Goal: Download file/media

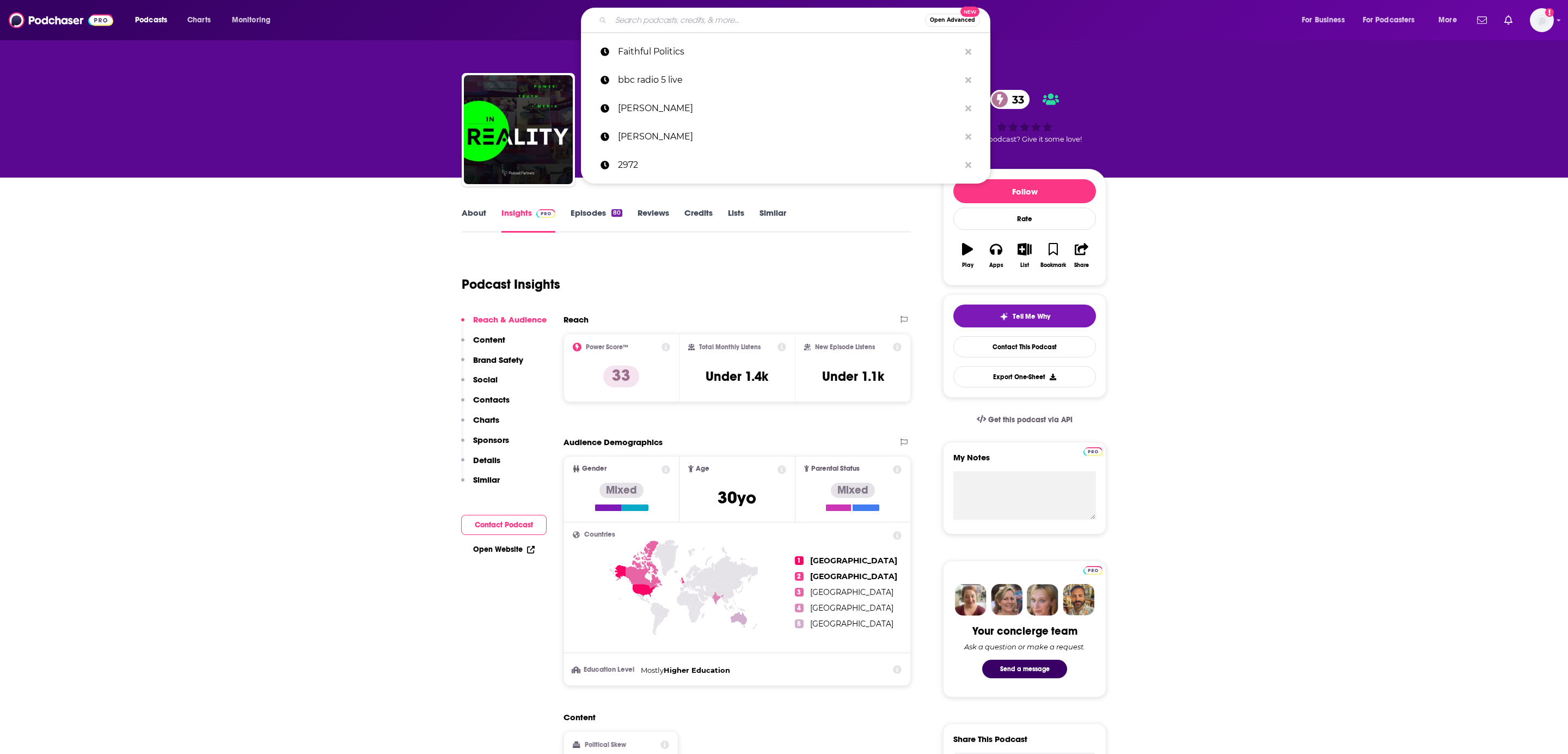
click at [638, 12] on input "Search podcasts, credits, & more..." at bounding box center [768, 20] width 314 height 18
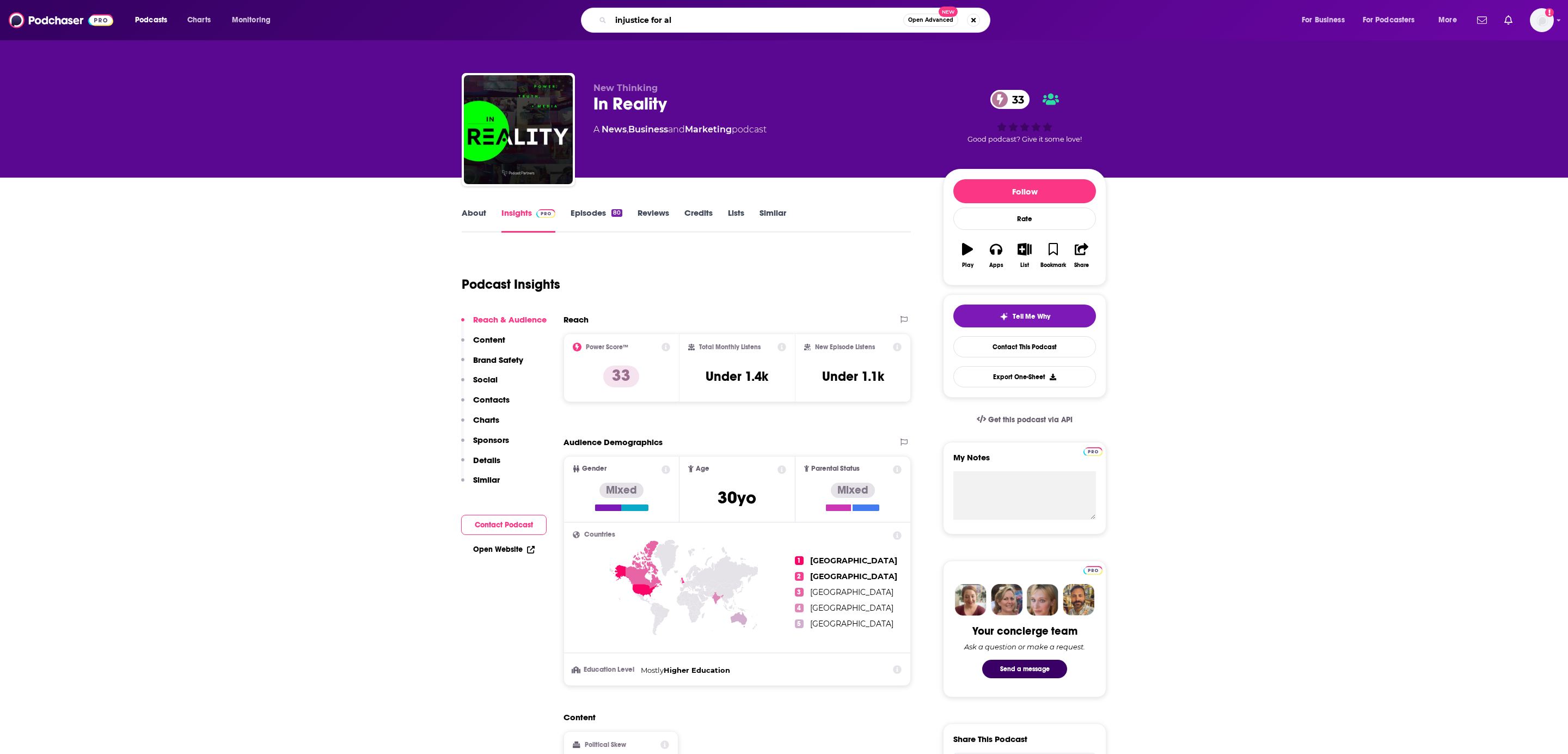
type input "injustice for all"
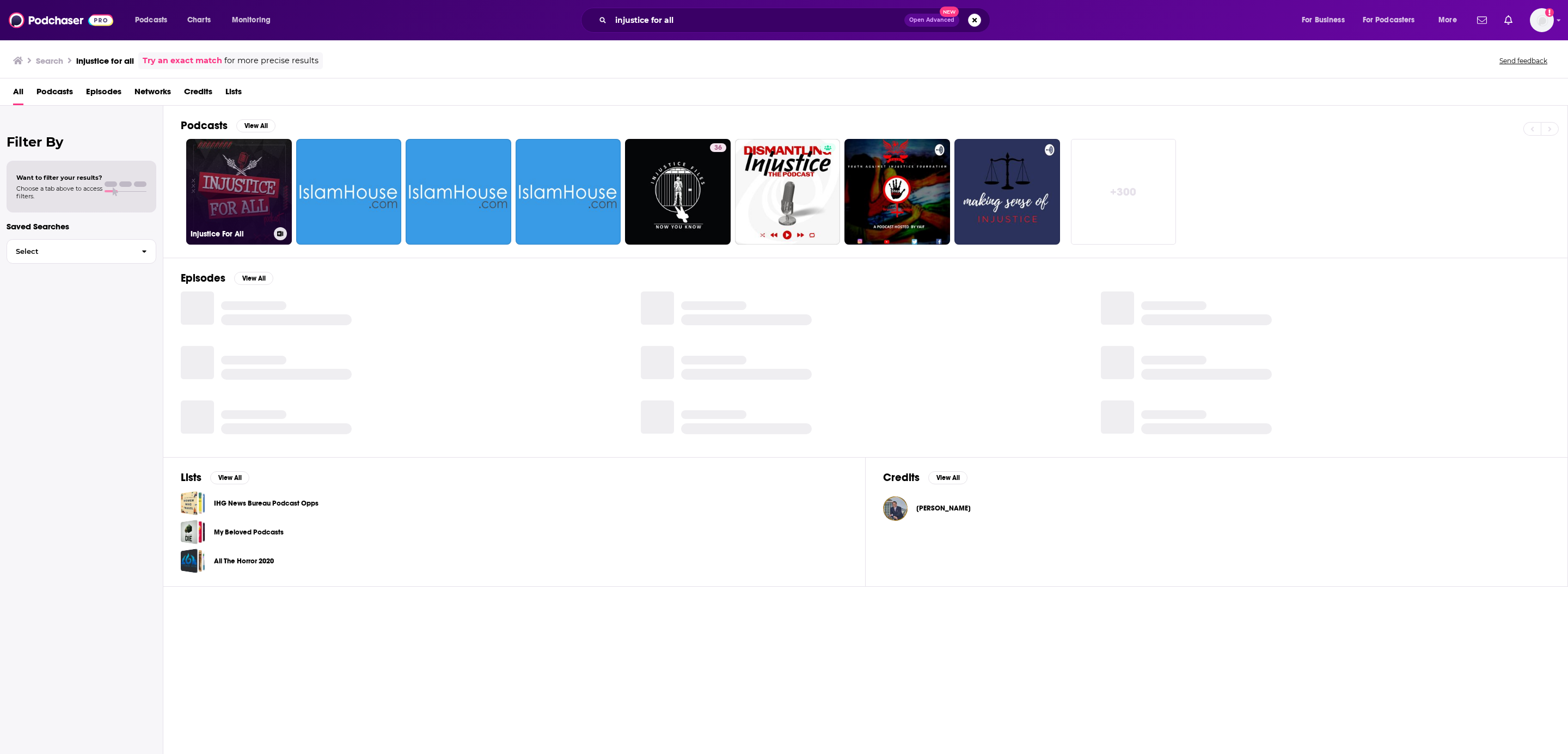
click at [217, 186] on link "Injustice For All" at bounding box center [239, 192] width 106 height 106
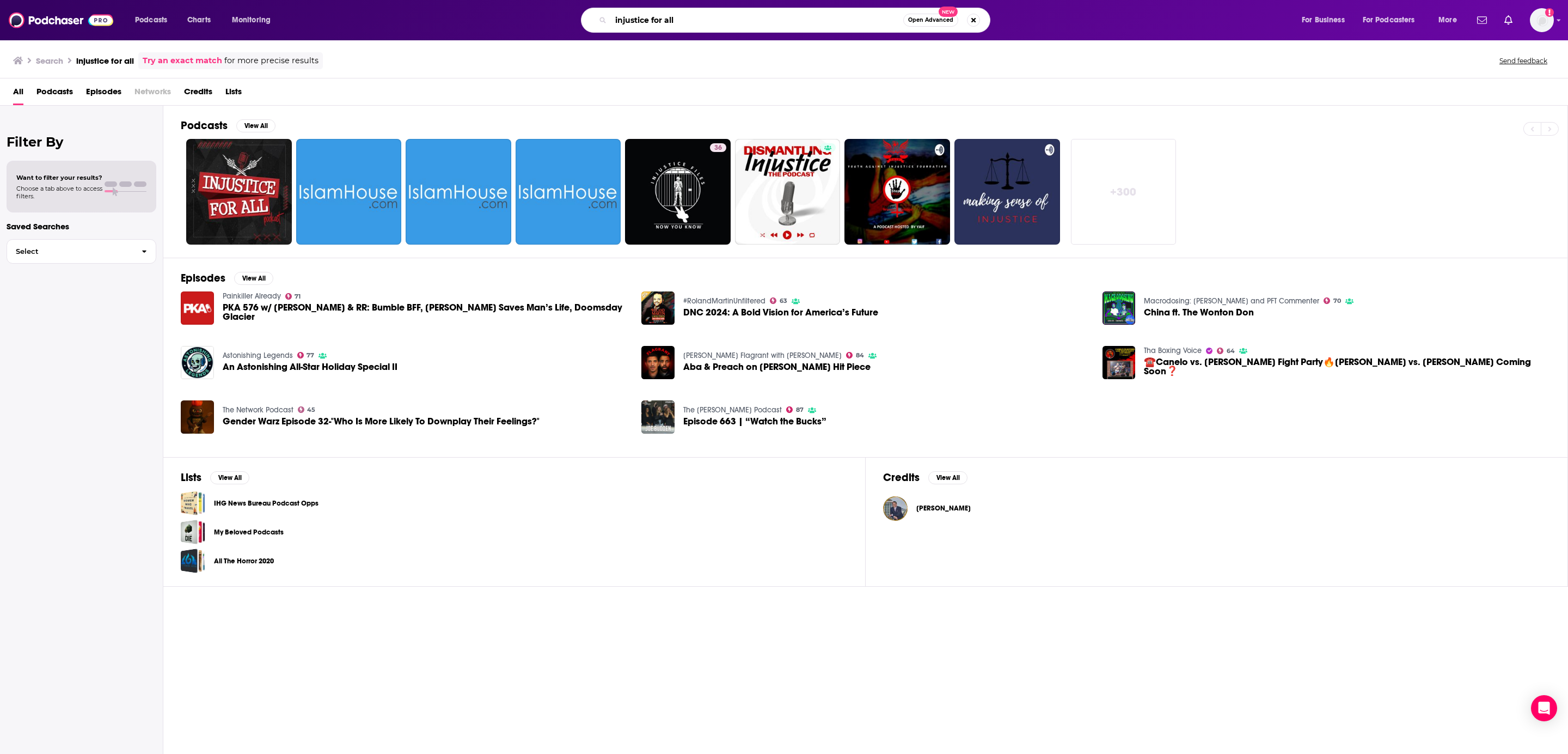
click at [699, 18] on input "injustice for all" at bounding box center [757, 20] width 292 height 18
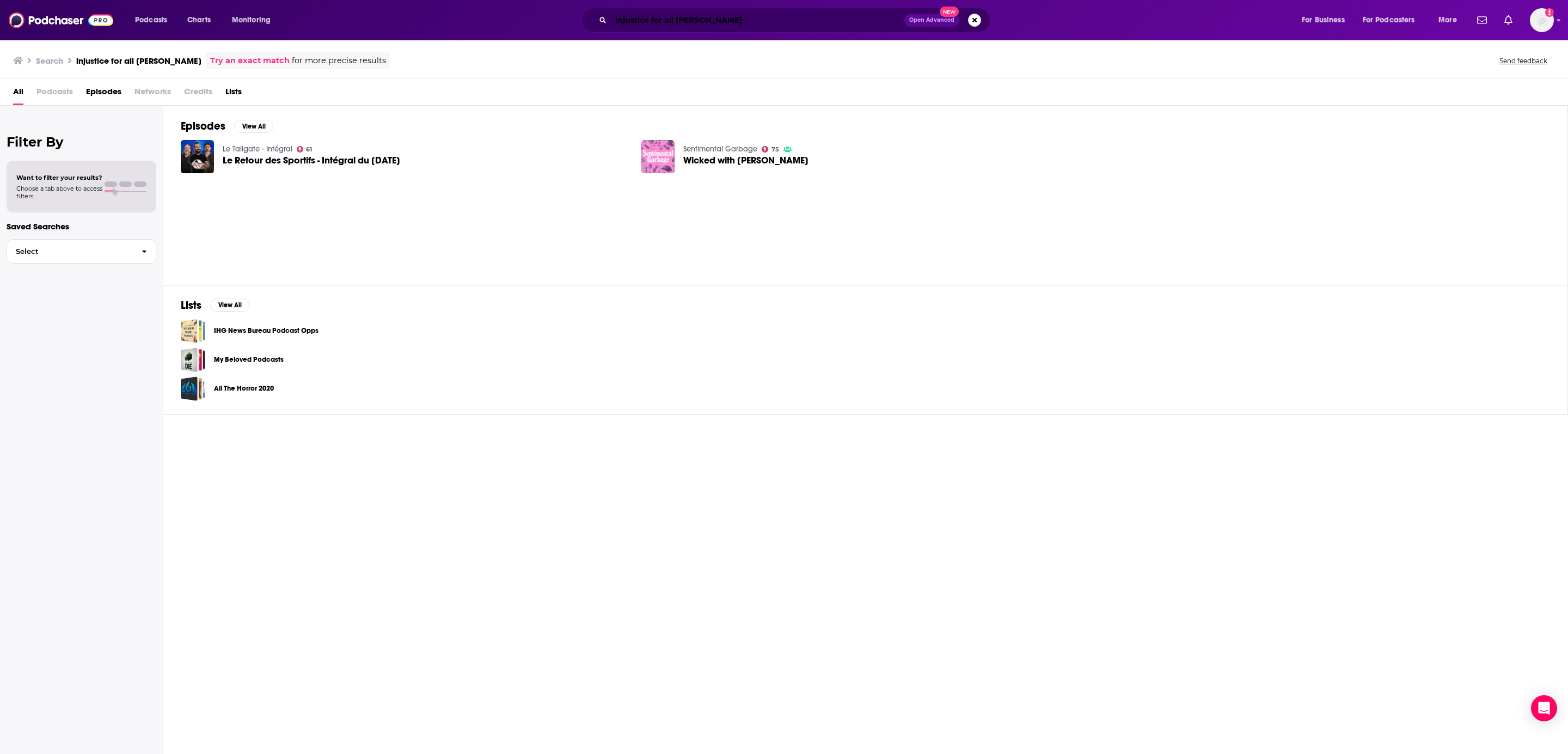
click at [657, 21] on input "injustice for all robert simels" at bounding box center [758, 20] width 293 height 18
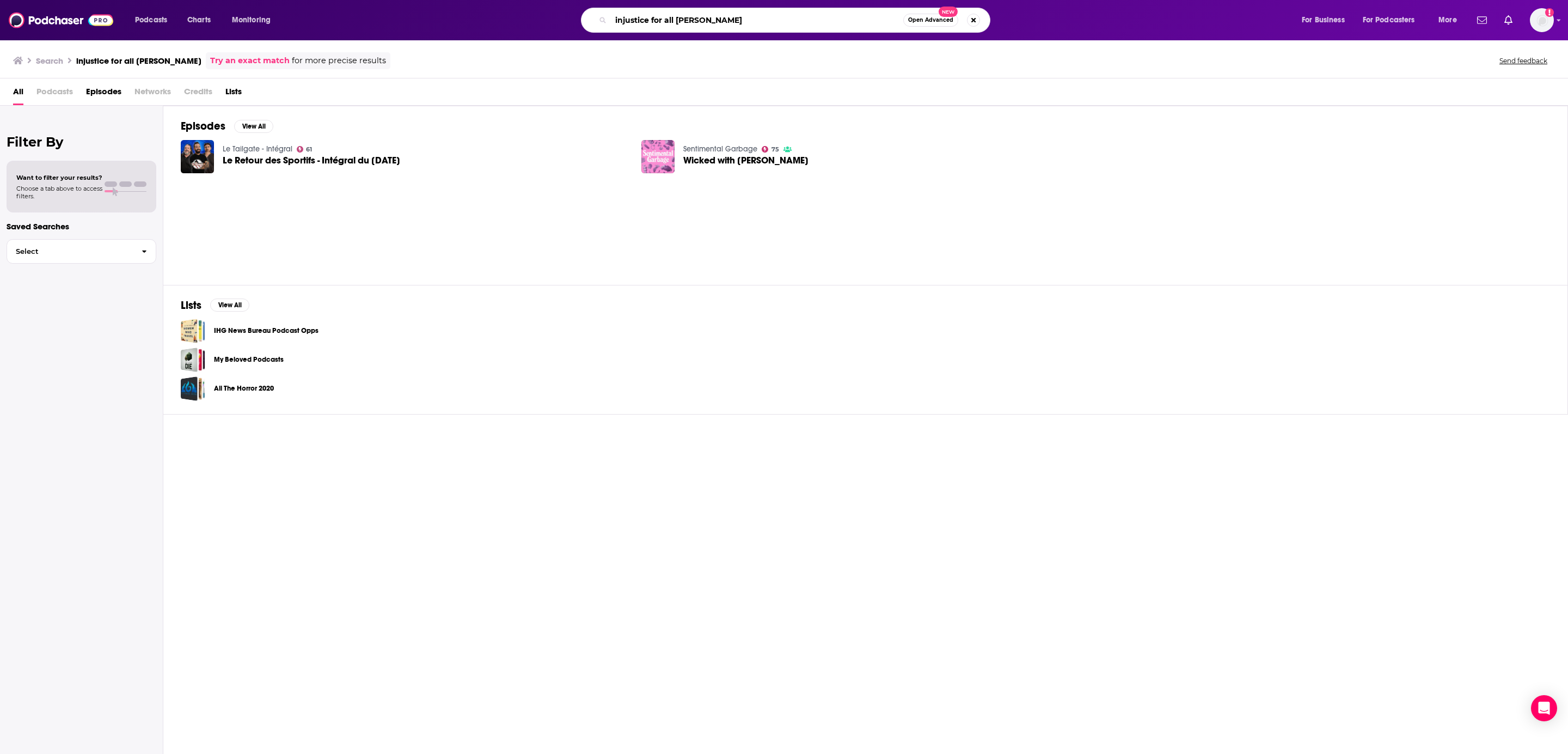
click at [657, 21] on input "injustice for all robert simels" at bounding box center [757, 20] width 292 height 18
type input "o"
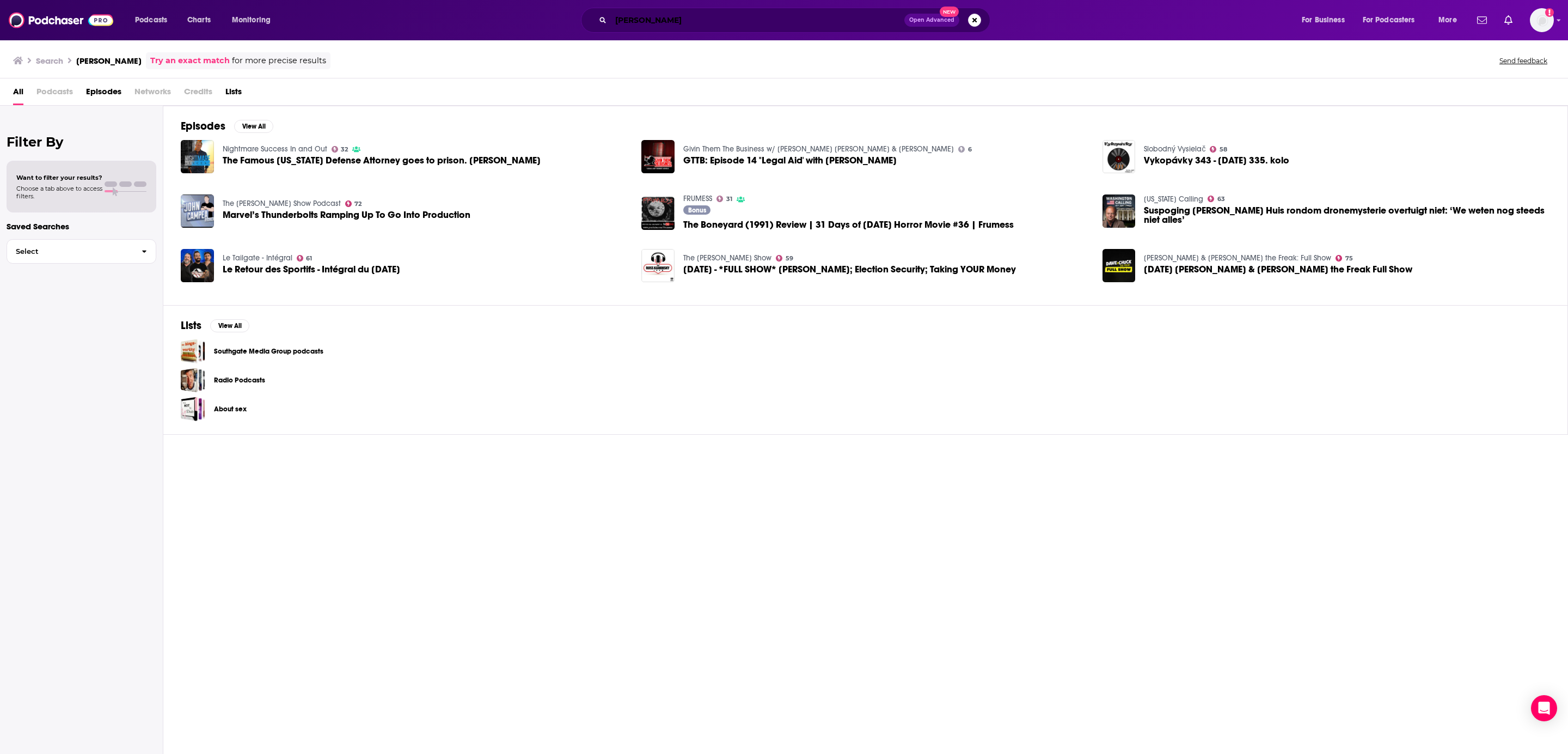
click at [673, 20] on input "robert simels" at bounding box center [758, 20] width 293 height 18
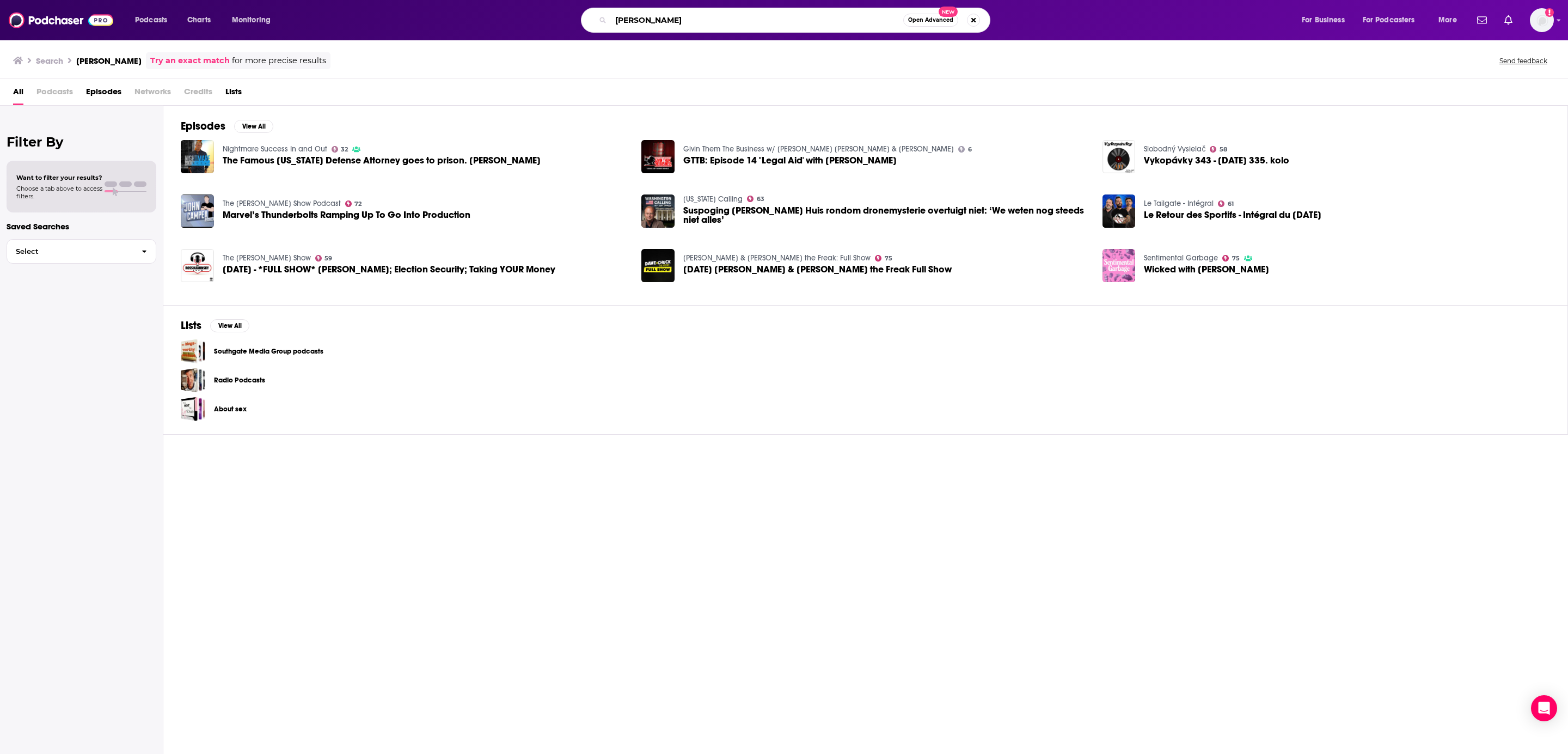
click at [680, 28] on input "robert simel" at bounding box center [757, 20] width 292 height 18
type input "robert simel injustice for all"
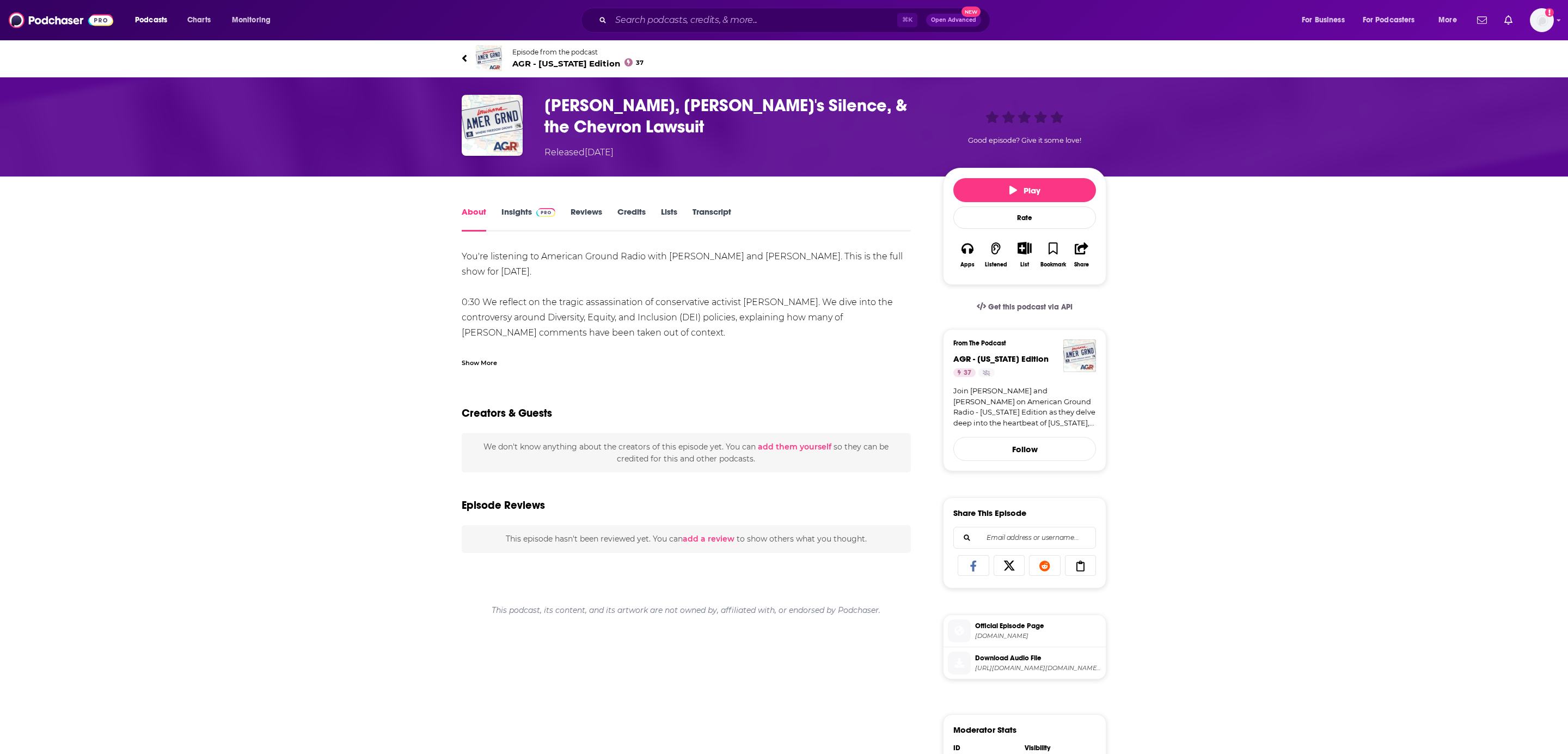
click at [575, 61] on span "AGR - Louisiana Edition 37" at bounding box center [578, 63] width 131 height 10
click at [707, 211] on link "Transcript" at bounding box center [712, 219] width 39 height 25
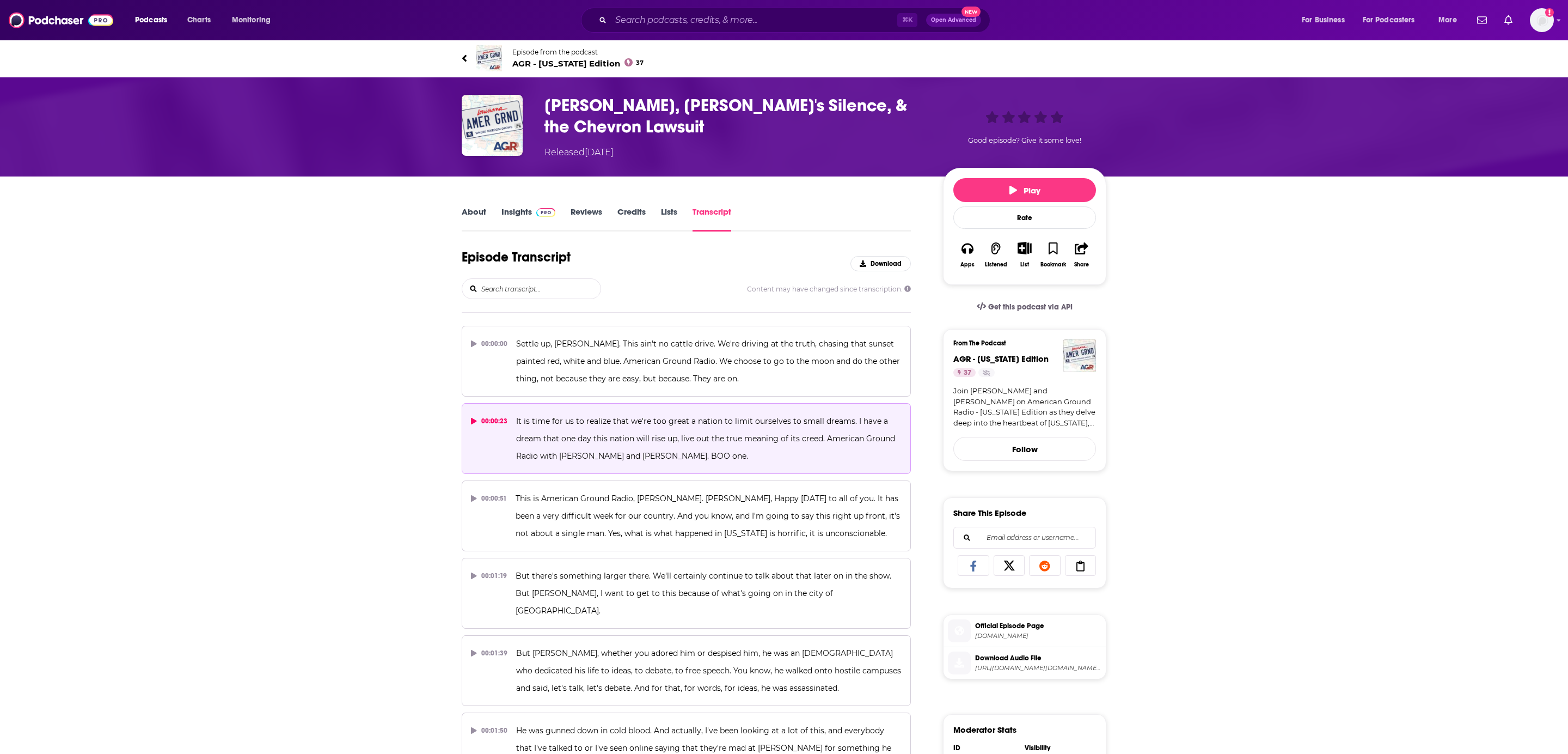
scroll to position [3204, 0]
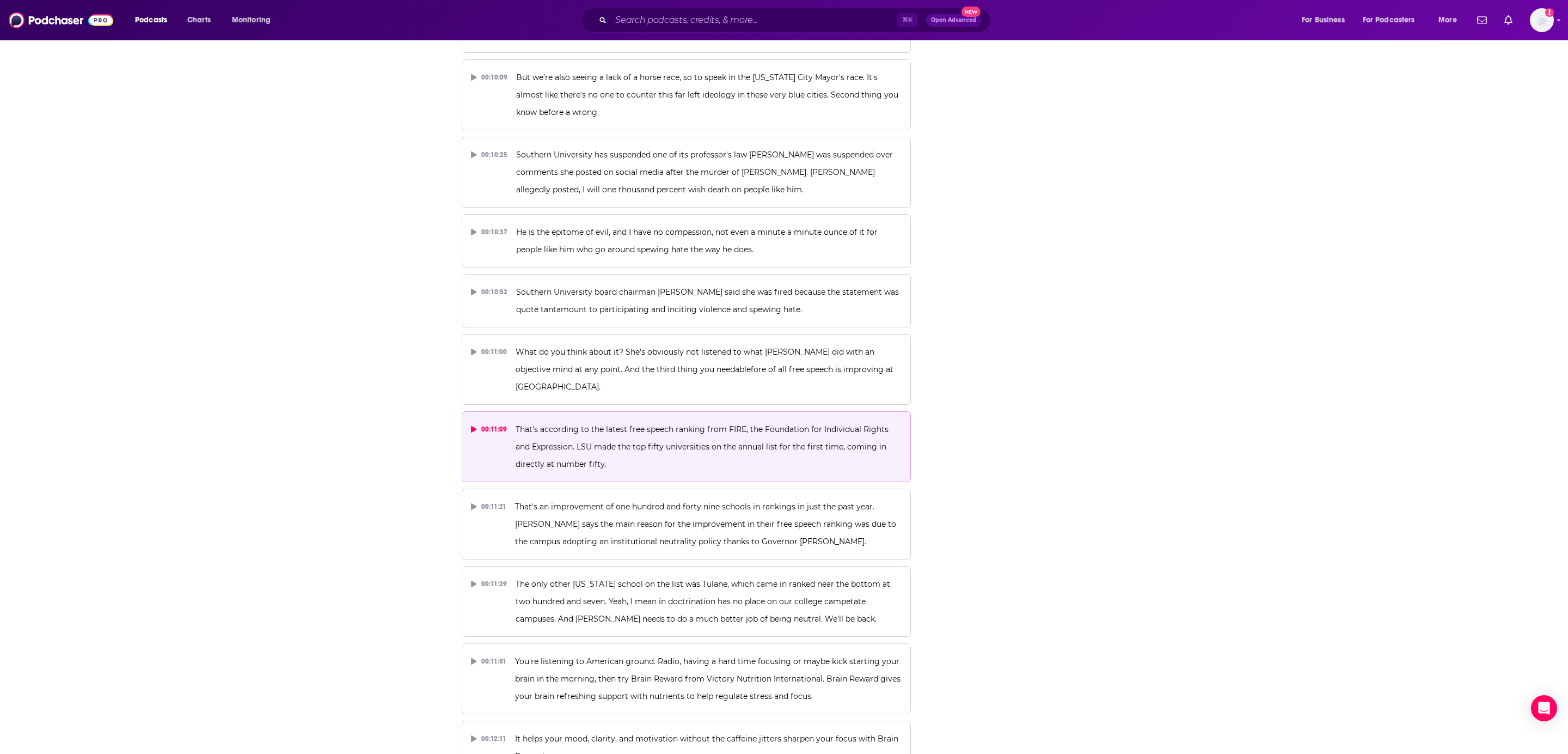
click at [489, 421] on div "00:11:09" at bounding box center [489, 429] width 36 height 18
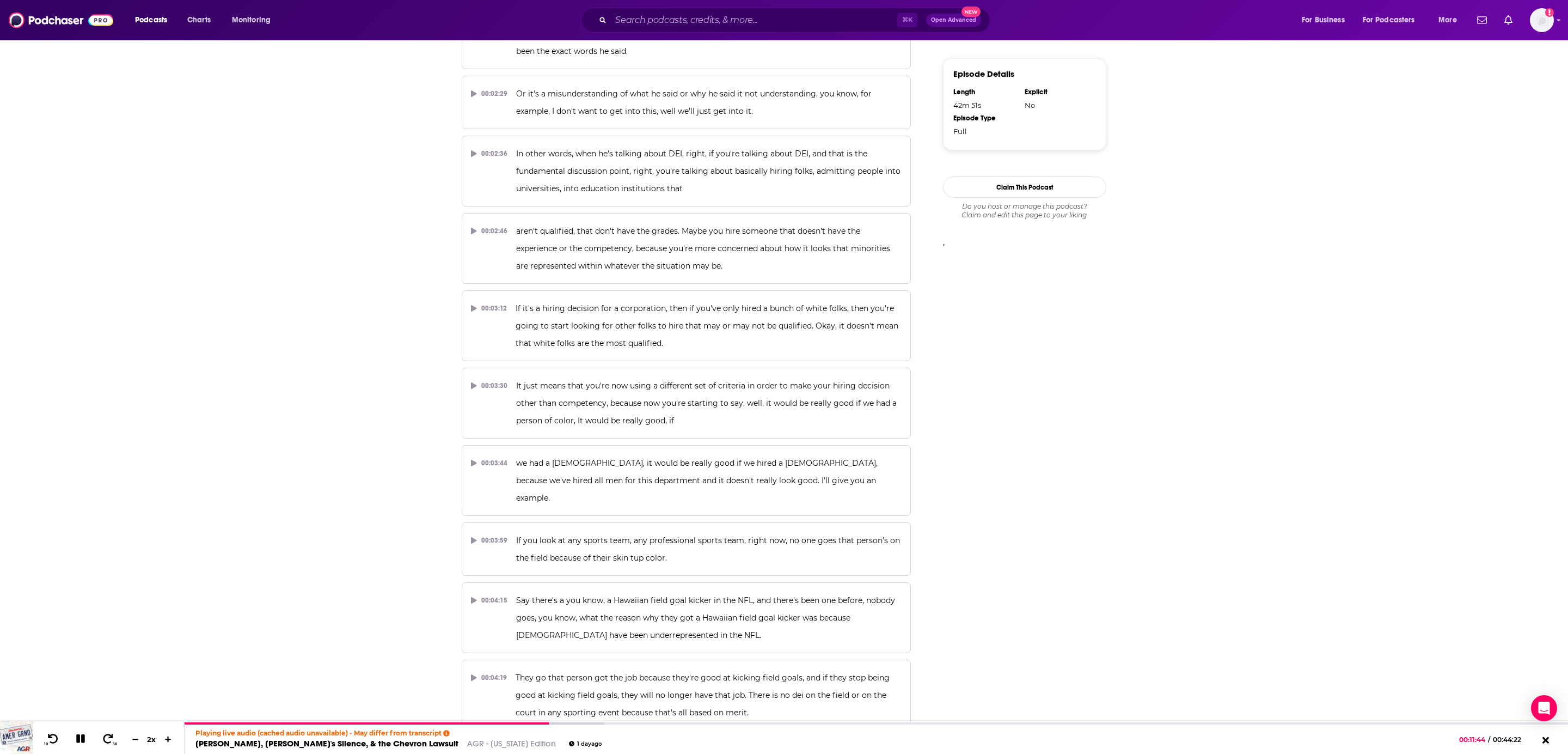
scroll to position [0, 0]
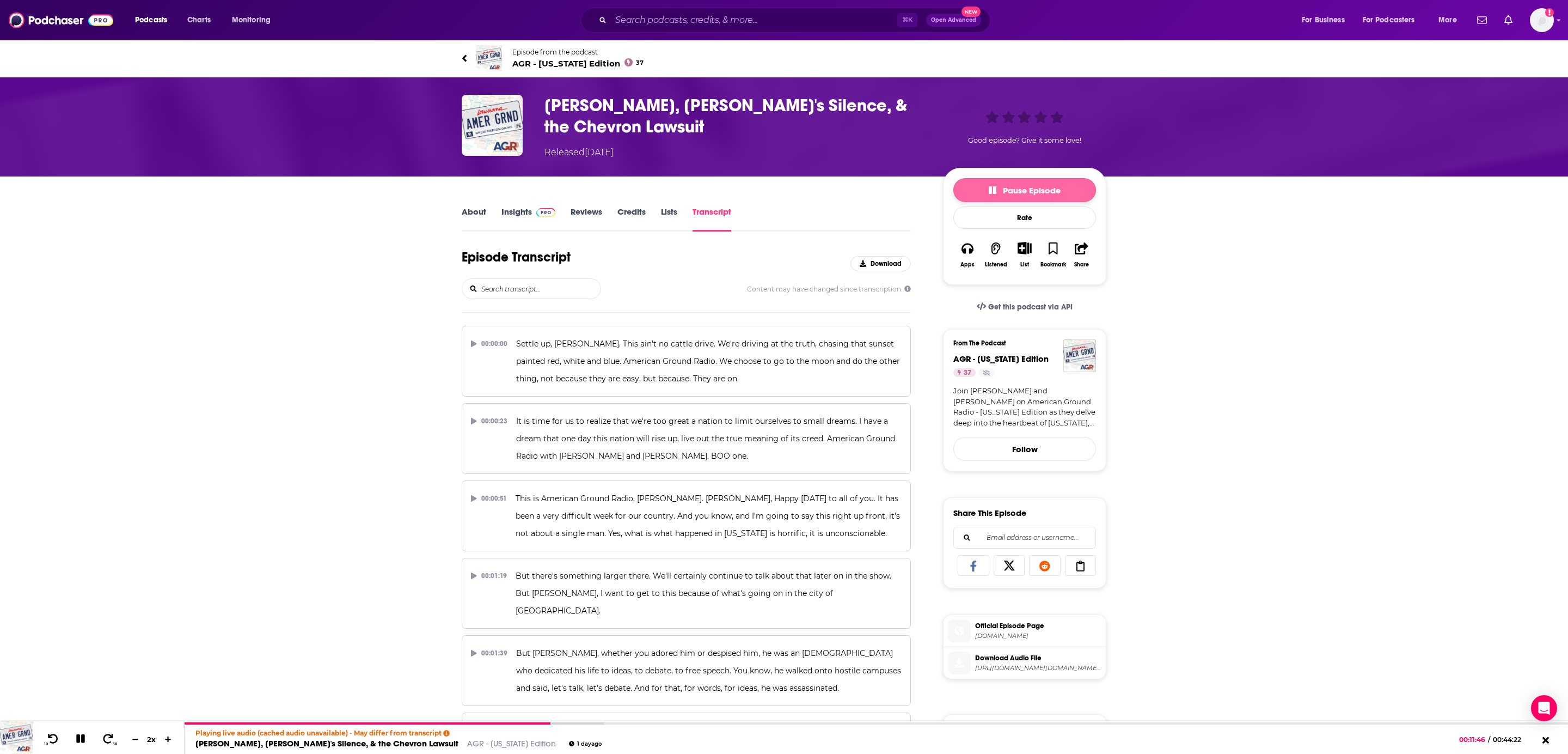
click at [982, 181] on button "Pause Episode" at bounding box center [1024, 189] width 142 height 24
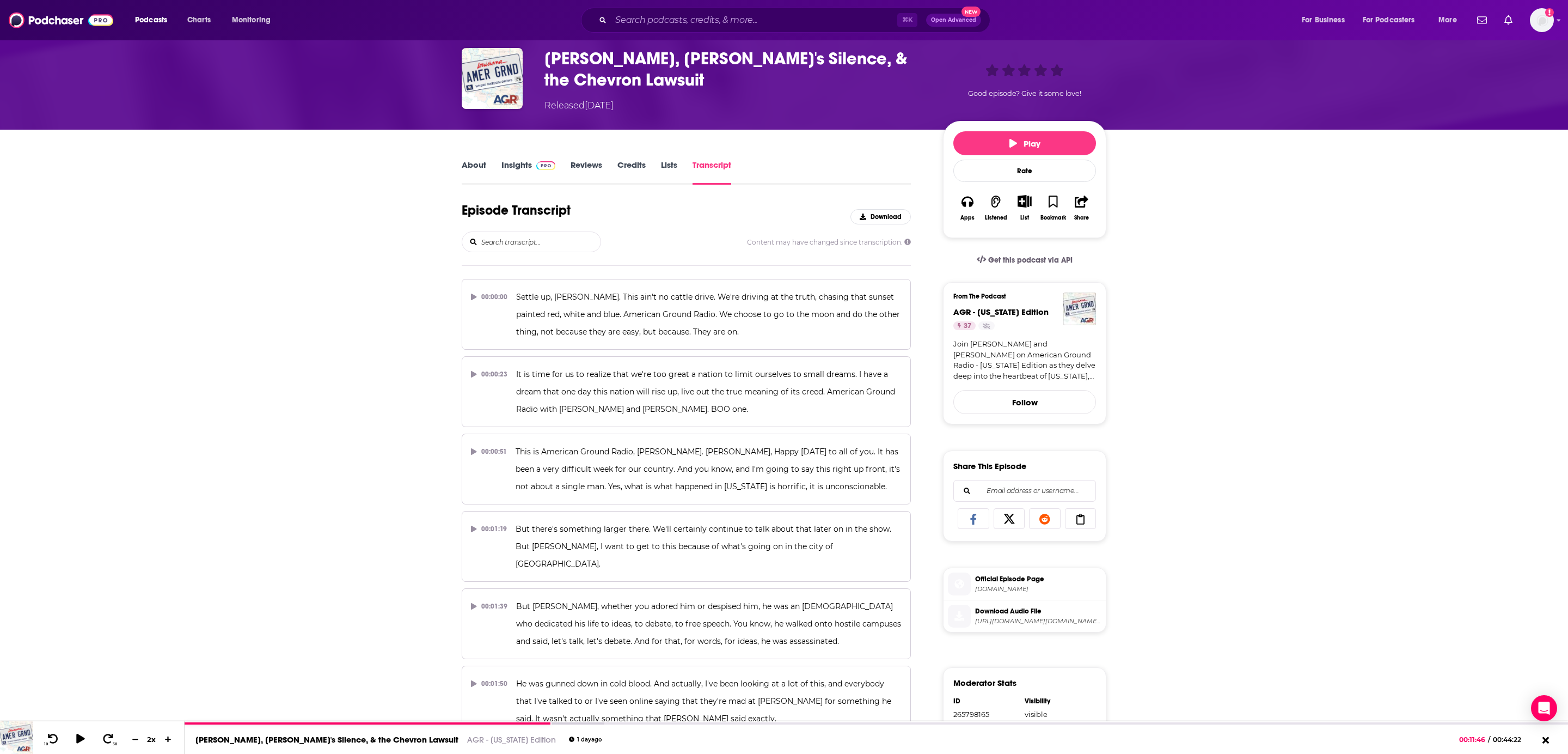
click at [1019, 621] on span "https://dts.podtrac.com/redirect.mp3/api.spreaker.com/download/episode/67765782…" at bounding box center [1038, 621] width 127 height 8
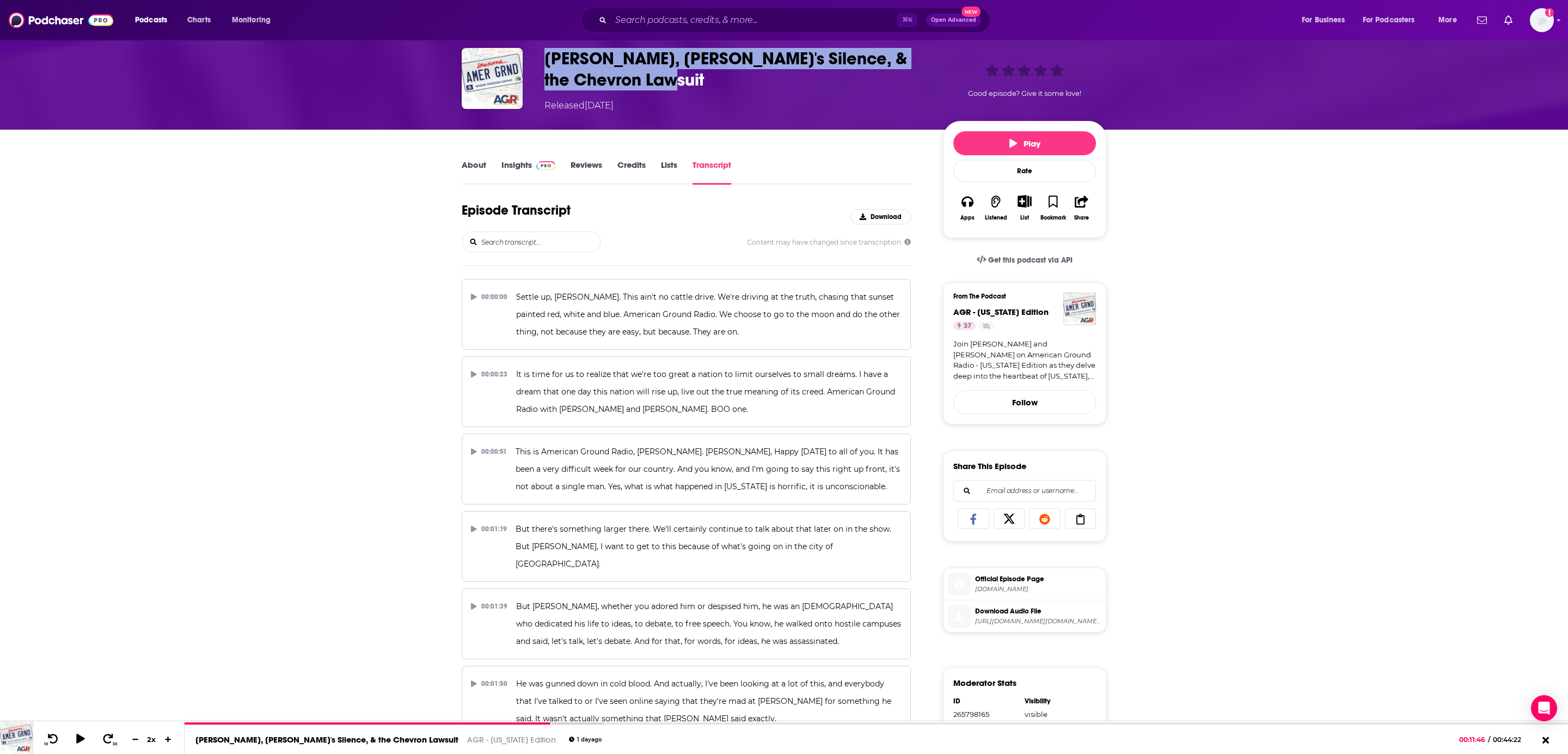
drag, startPoint x: 712, startPoint y: 79, endPoint x: 530, endPoint y: 54, distance: 183.7
click at [530, 54] on div "Charlie Kirk, Shreveport's Silence, & the Chevron Lawsuit Released Monday, 15th…" at bounding box center [783, 80] width 645 height 65
copy div "Charlie Kirk, Shreveport's Silence, & the Chevron Lawsuit"
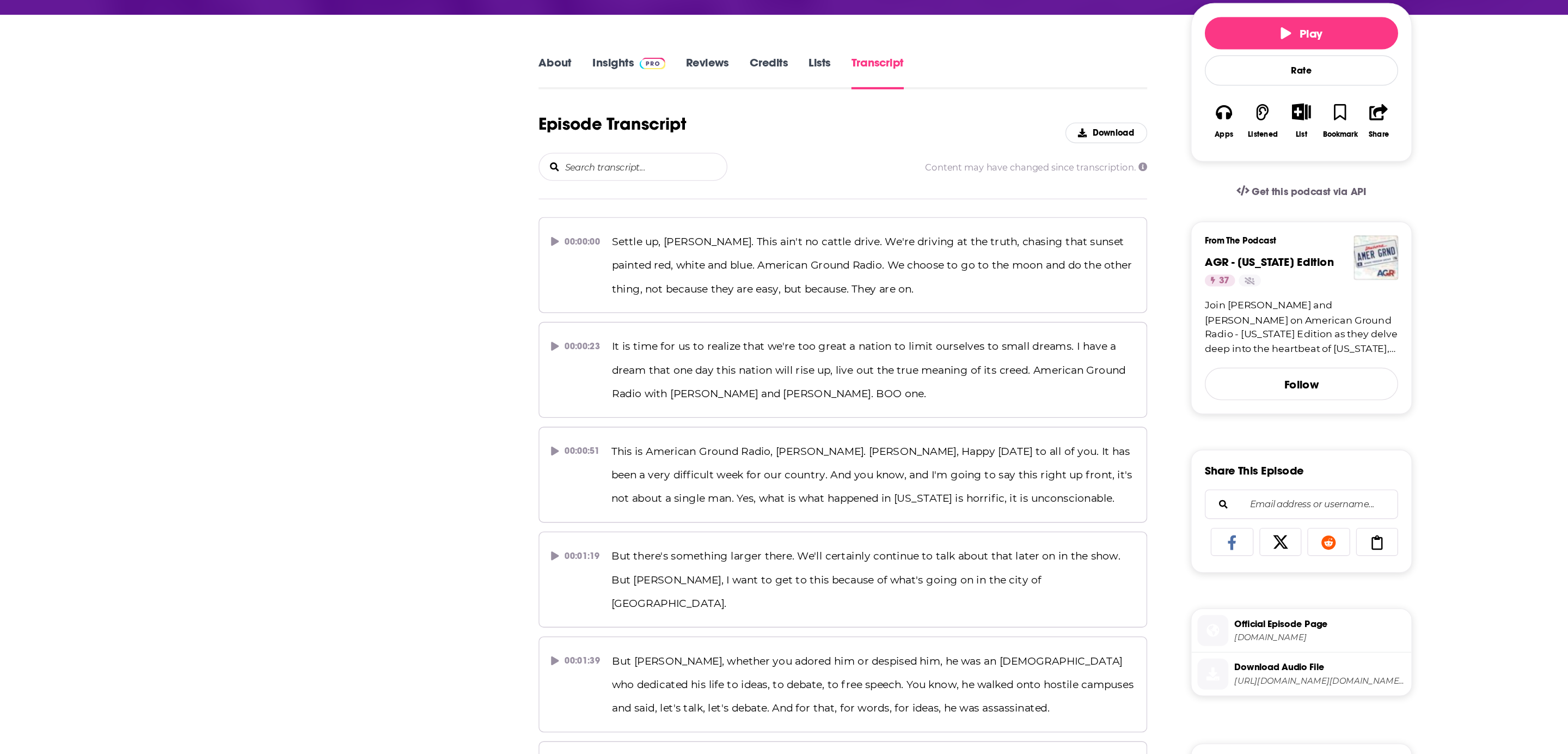
scroll to position [85, 0]
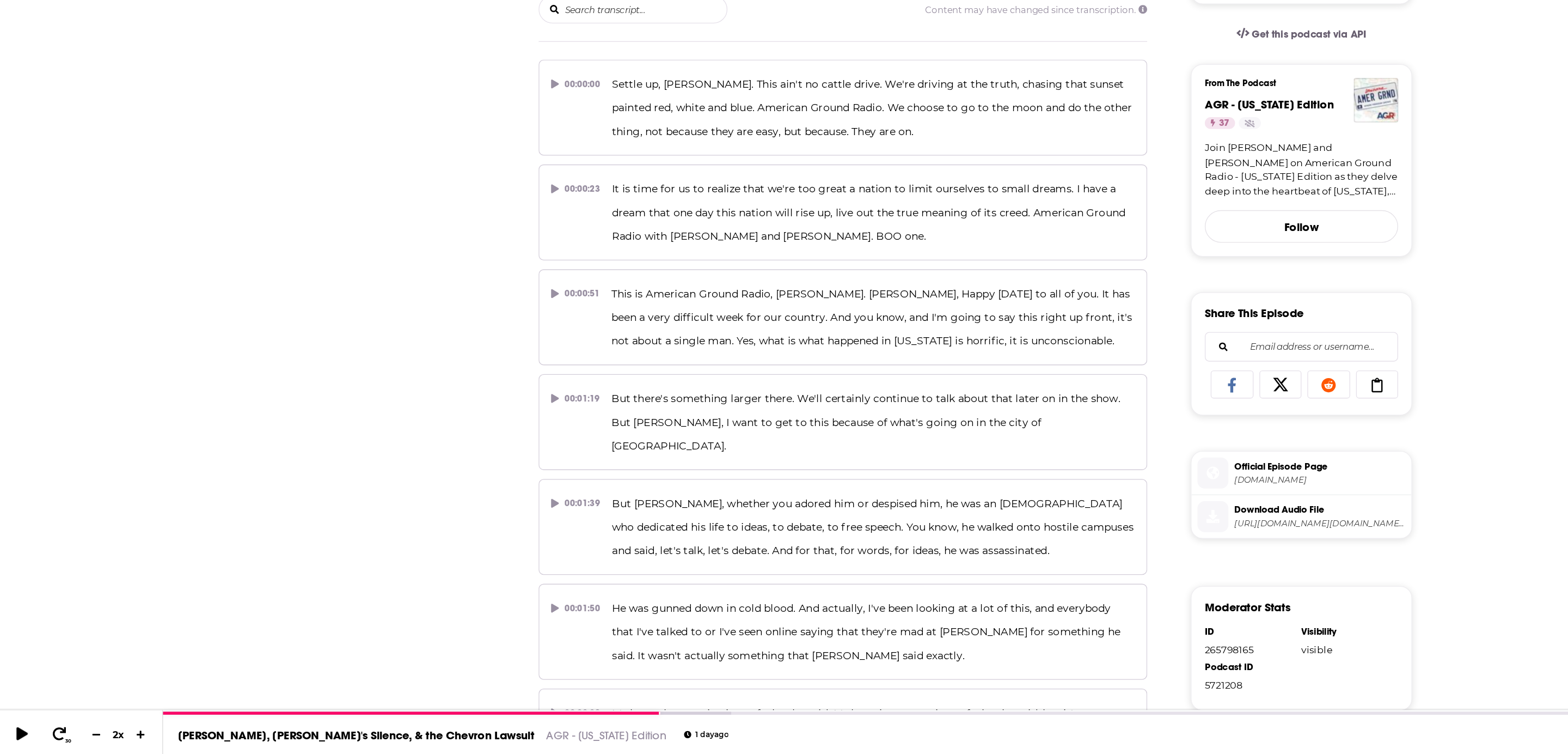
click at [996, 567] on span "Download Audio File https://dts.podtrac.com/redirect.mp3/api.spreaker.com/downl…" at bounding box center [1036, 578] width 131 height 22
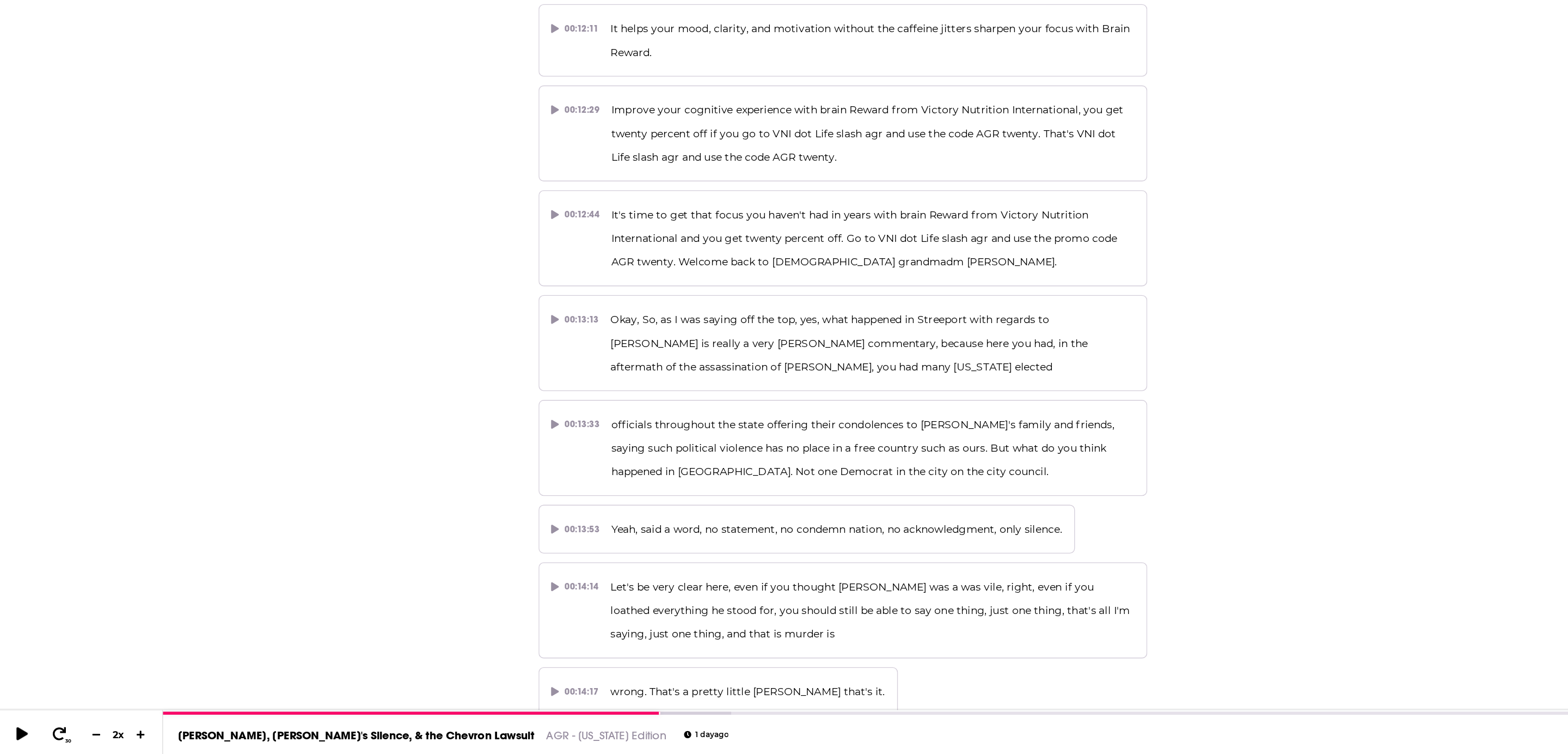
scroll to position [2986, 0]
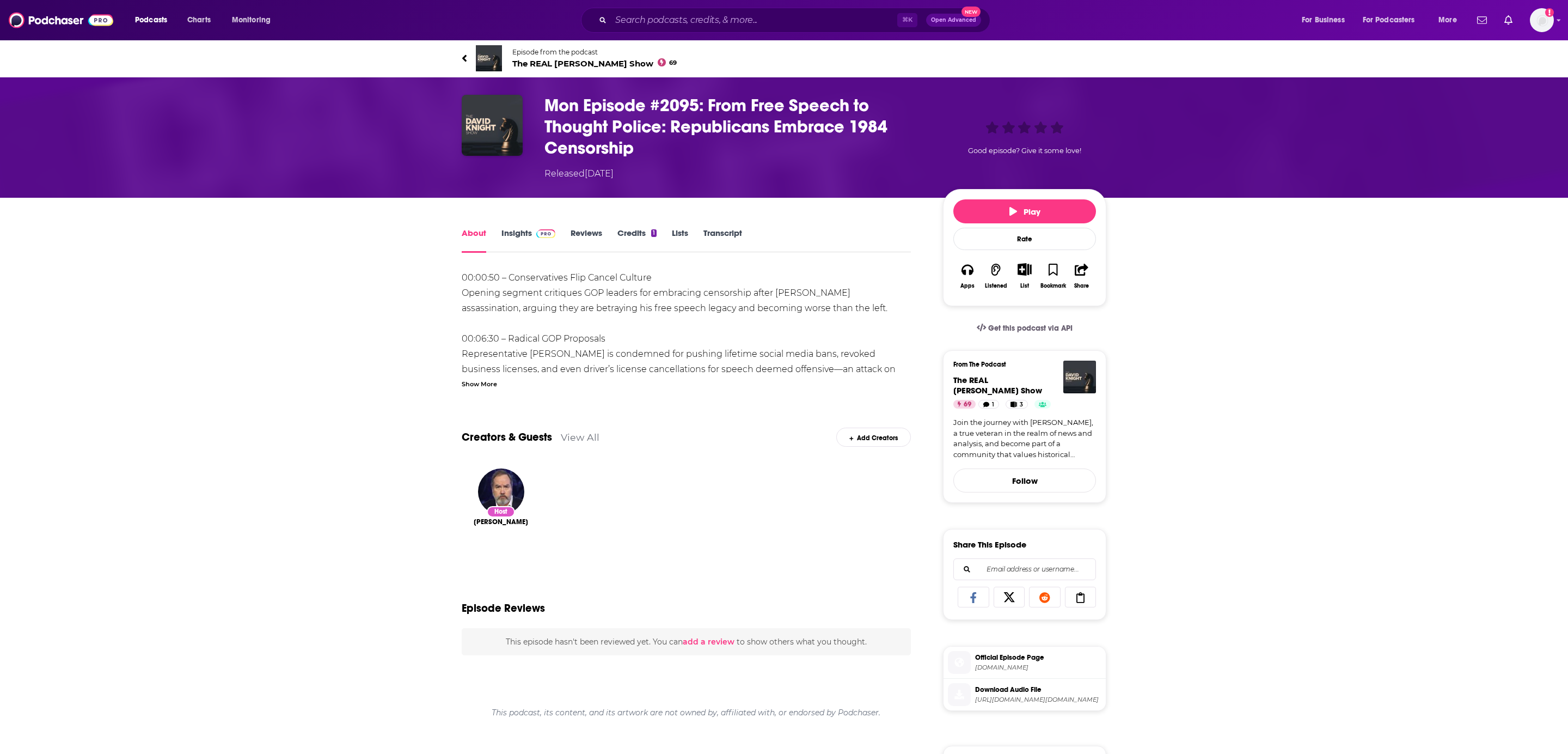
click at [716, 226] on div "About Insights Reviews Credits 1 Lists Transcript" at bounding box center [686, 239] width 449 height 27
click at [732, 241] on link "Transcript" at bounding box center [723, 240] width 39 height 25
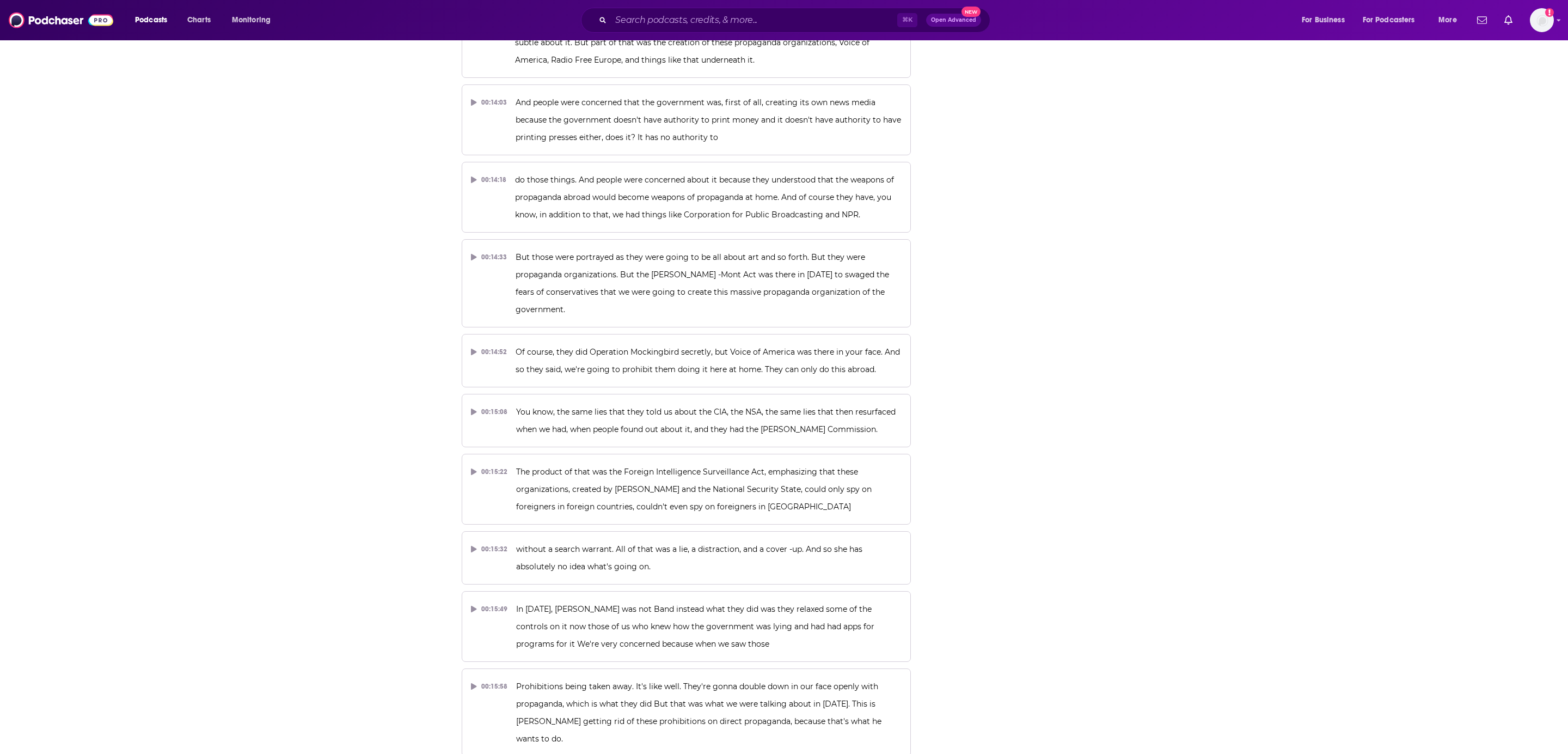
scroll to position [9167, 0]
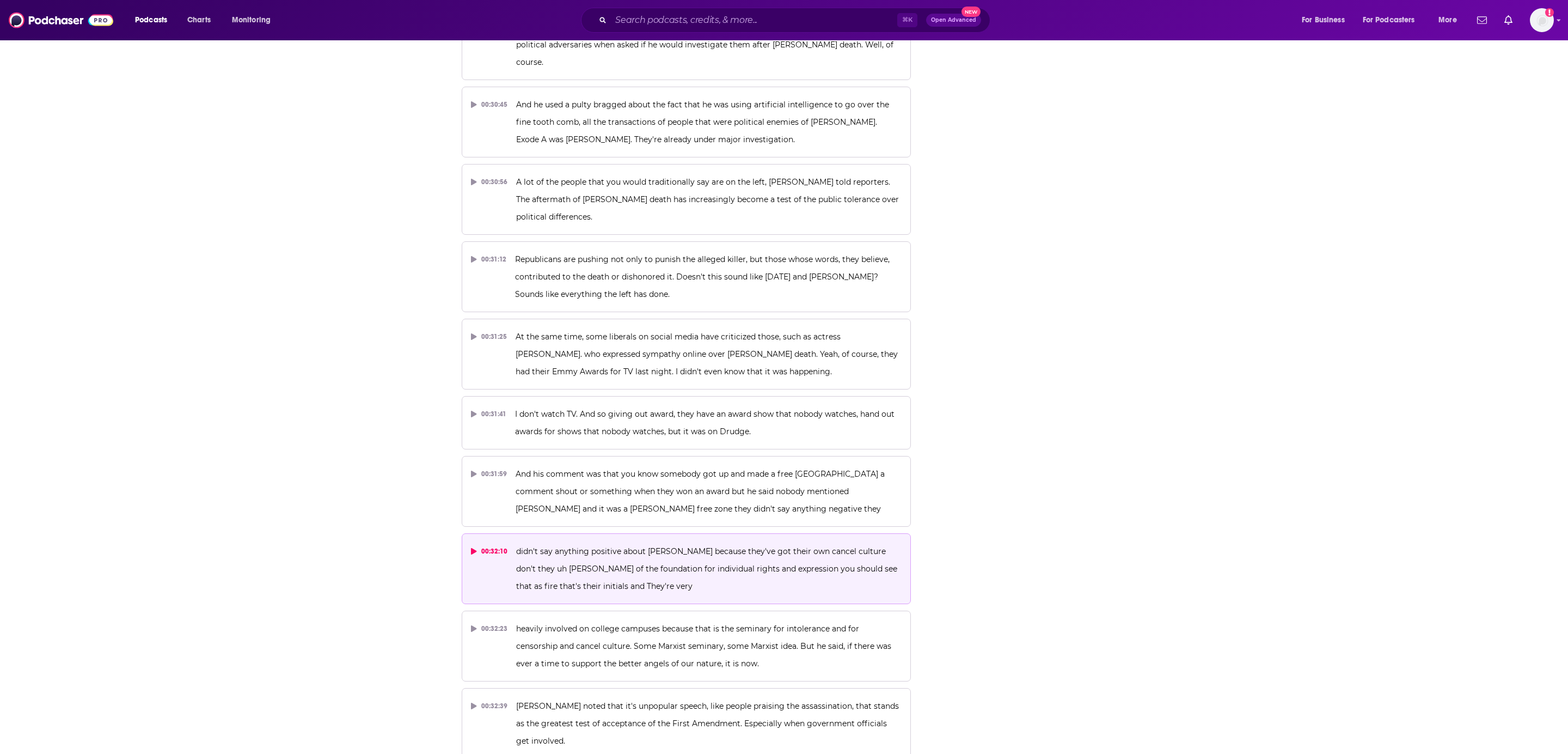
click at [489, 543] on div "00:32:10" at bounding box center [489, 551] width 37 height 18
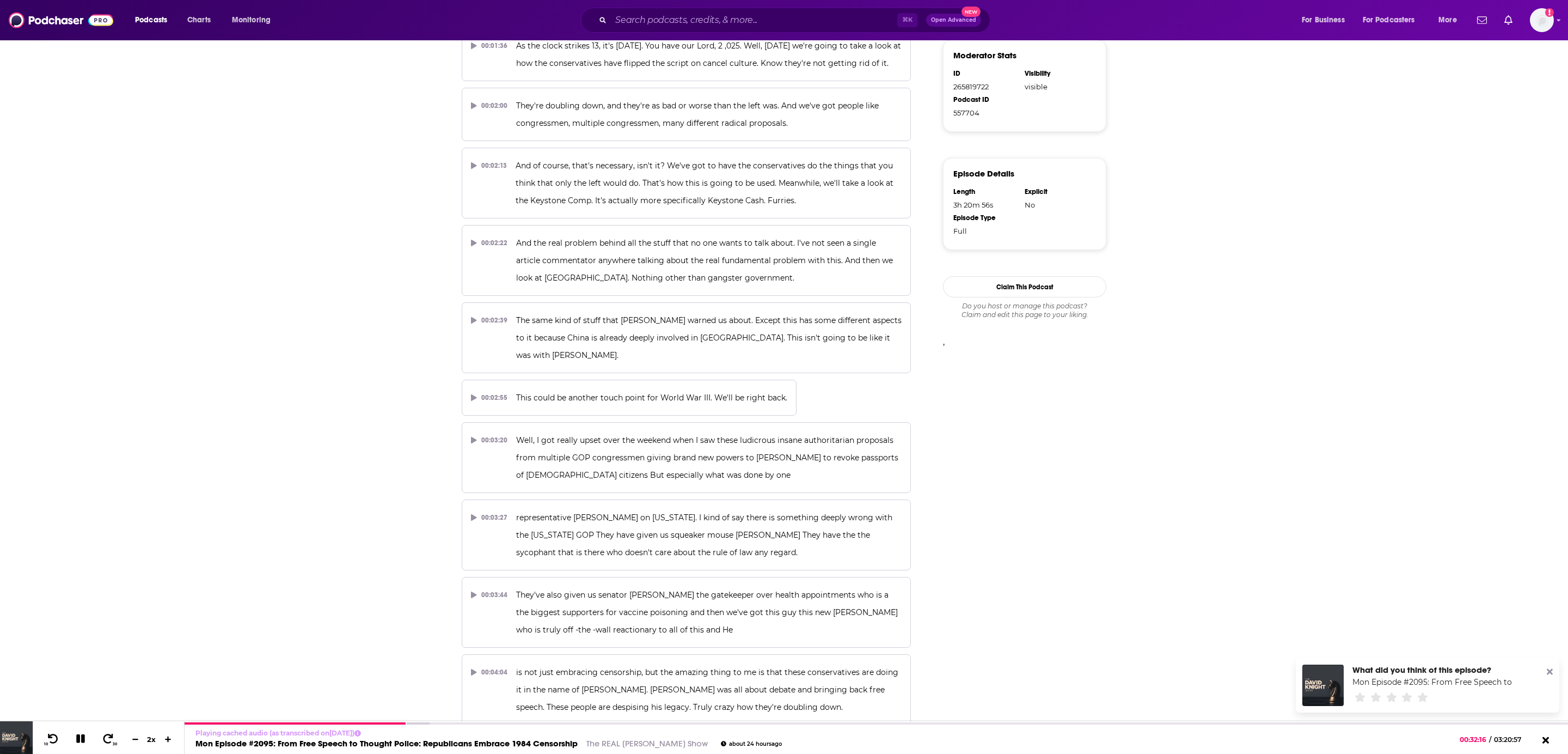
scroll to position [0, 0]
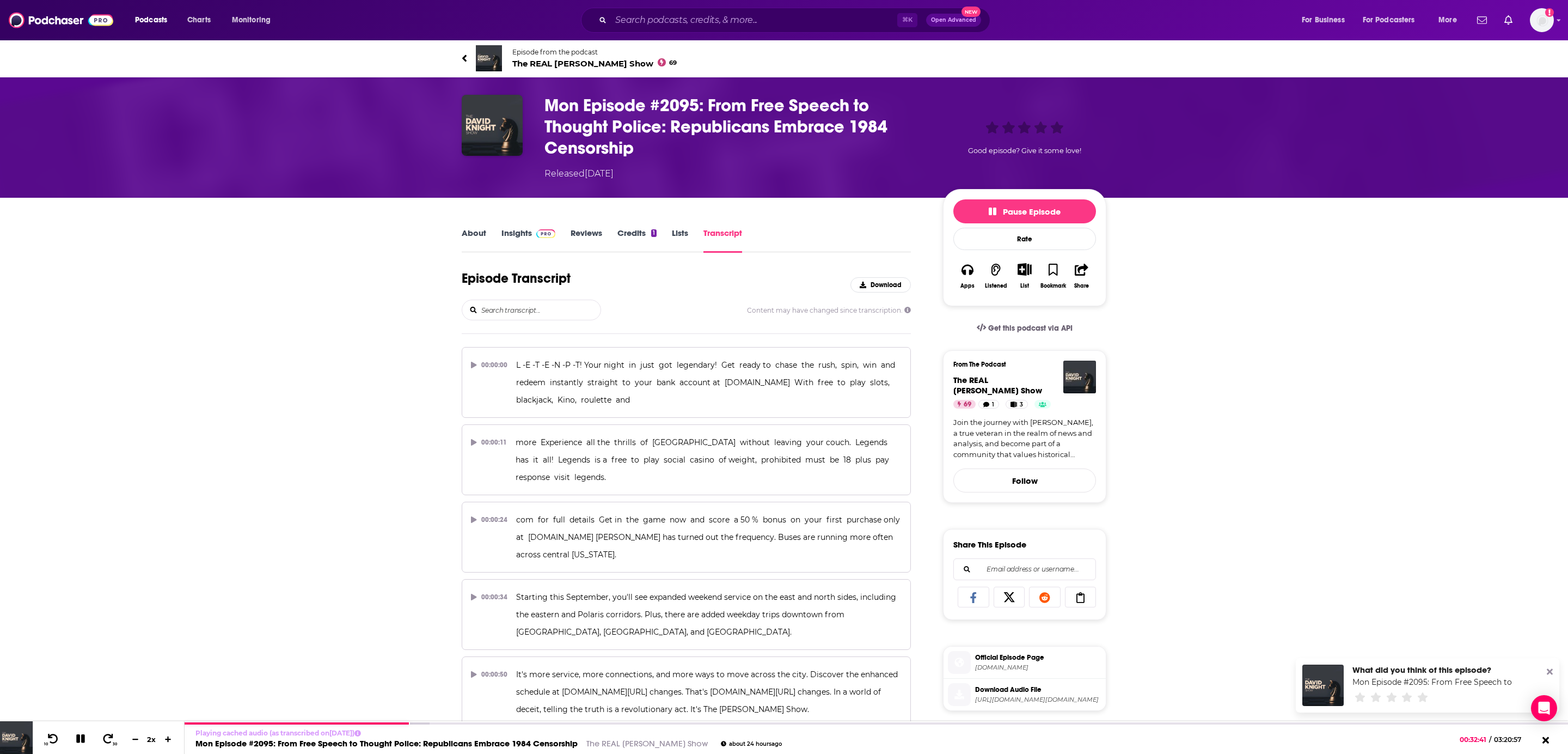
click at [694, 141] on h3 "Mon Episode #2095: From Free Speech to Thought Police: Republicans Embrace 1984…" at bounding box center [735, 127] width 381 height 64
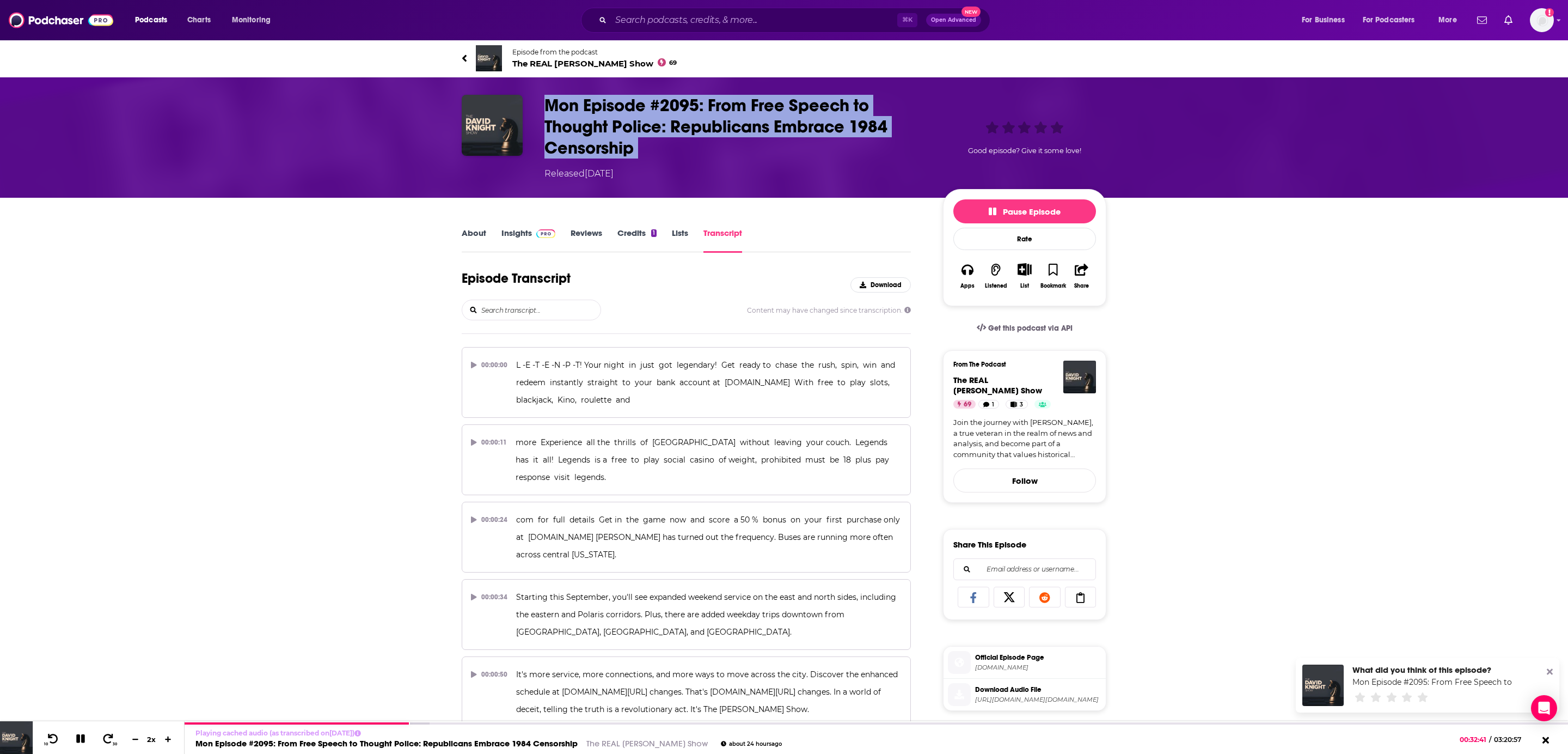
click at [694, 141] on h3 "Mon Episode #2095: From Free Speech to Thought Police: Republicans Embrace 1984…" at bounding box center [735, 127] width 381 height 64
copy h3 "Mon Episode #2095: From Free Speech to Thought Police: Republicans Embrace 1984…"
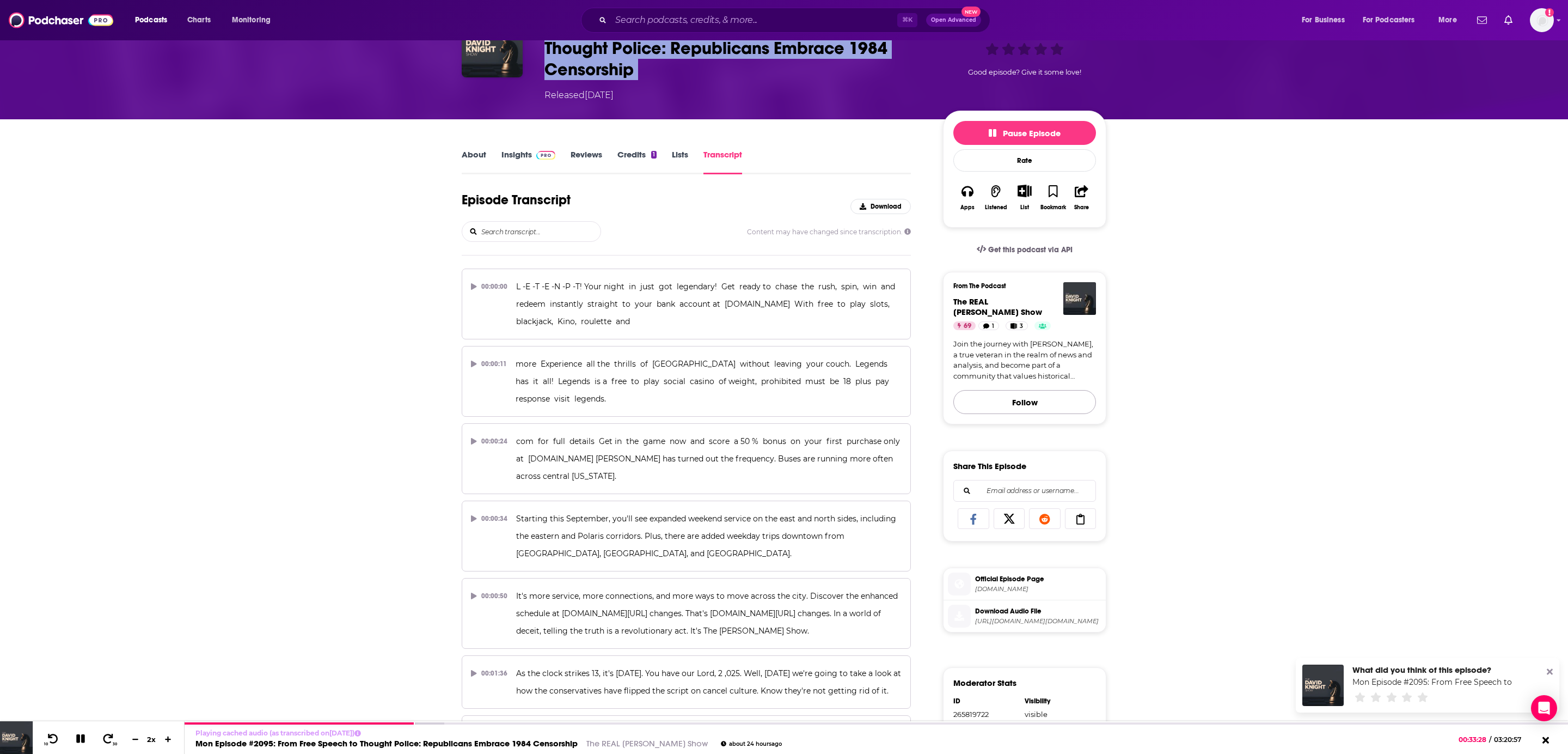
scroll to position [218, 0]
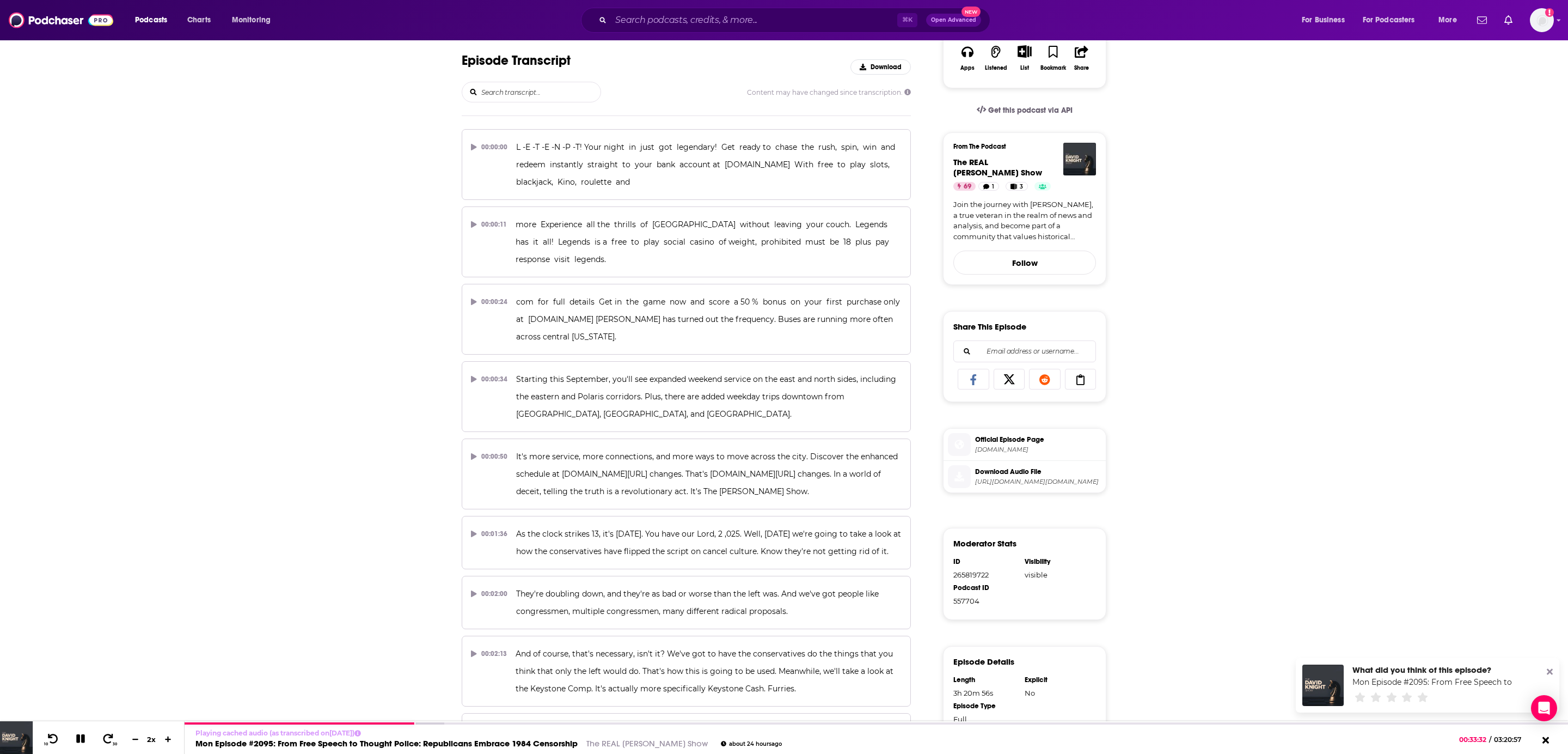
click at [1009, 474] on span "Download Audio File" at bounding box center [1038, 472] width 127 height 10
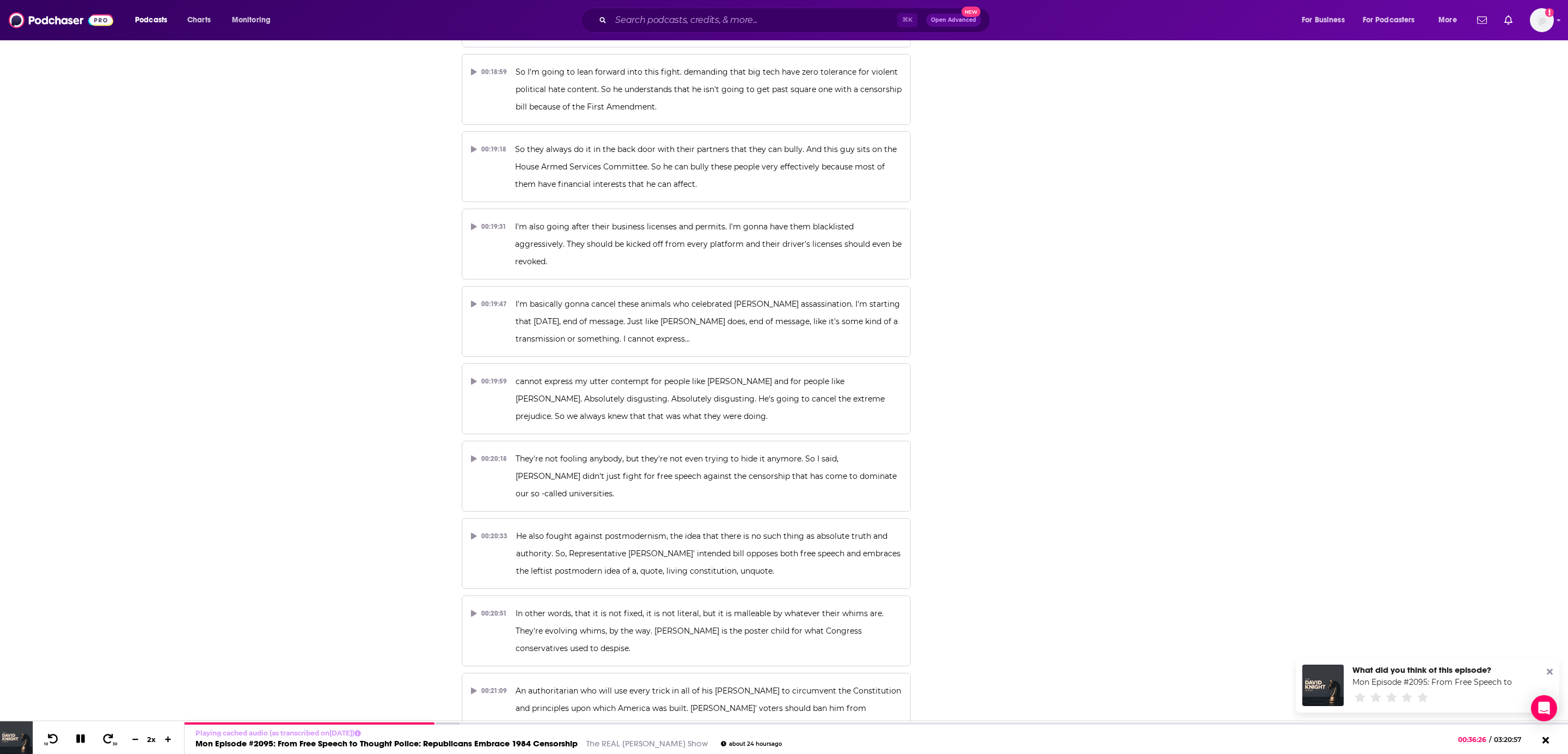
scroll to position [3491, 0]
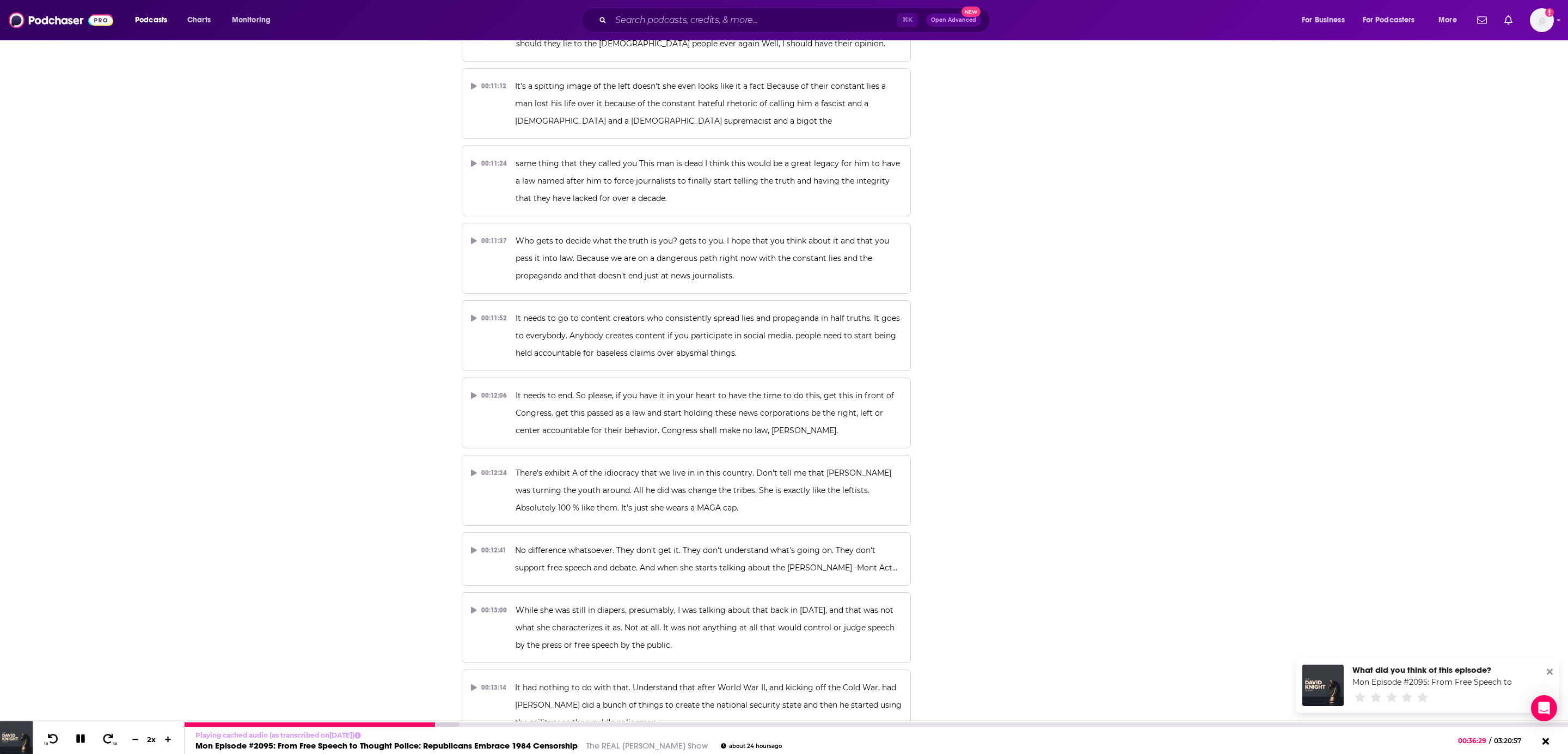
click at [82, 744] on button at bounding box center [80, 739] width 19 height 13
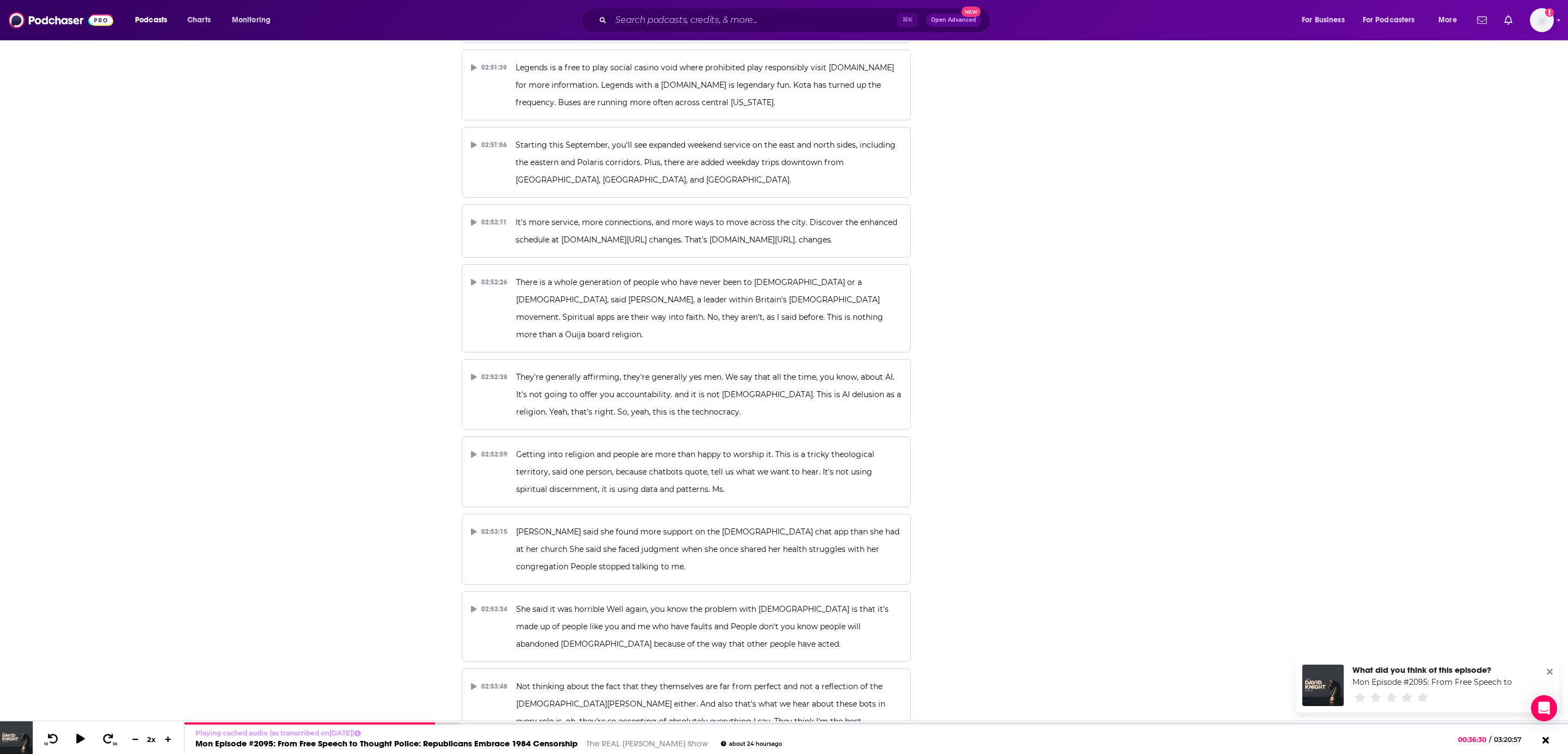
scroll to position [9072, 0]
